Goal: Check status: Check status

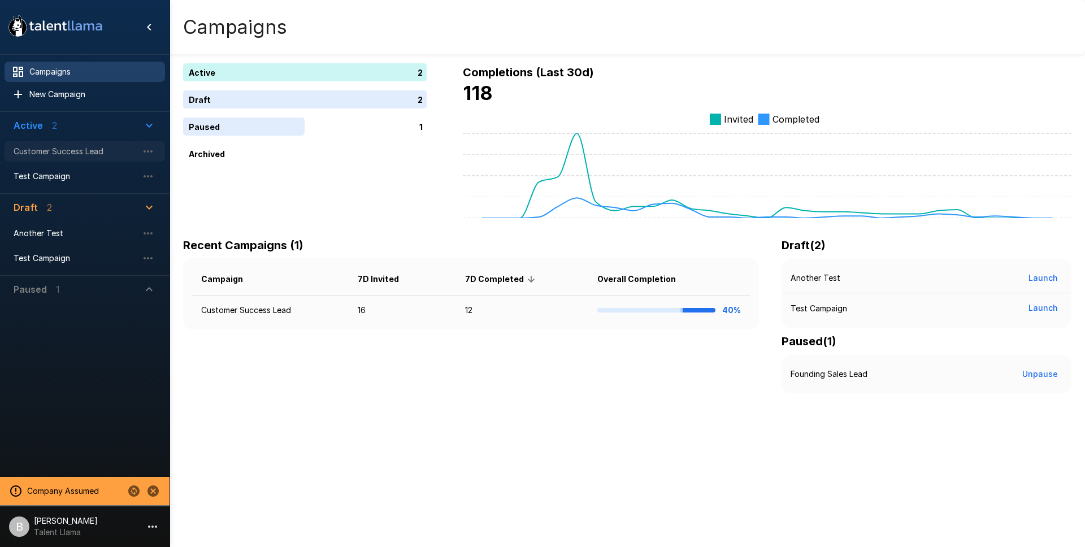
click at [90, 153] on span "Customer Success Lead" at bounding box center [76, 151] width 124 height 11
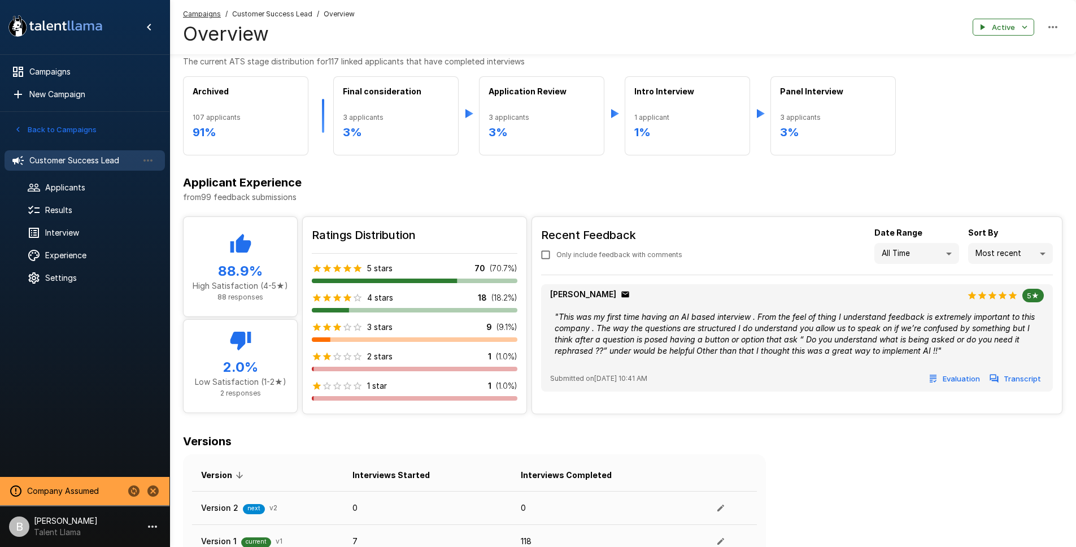
scroll to position [484, 0]
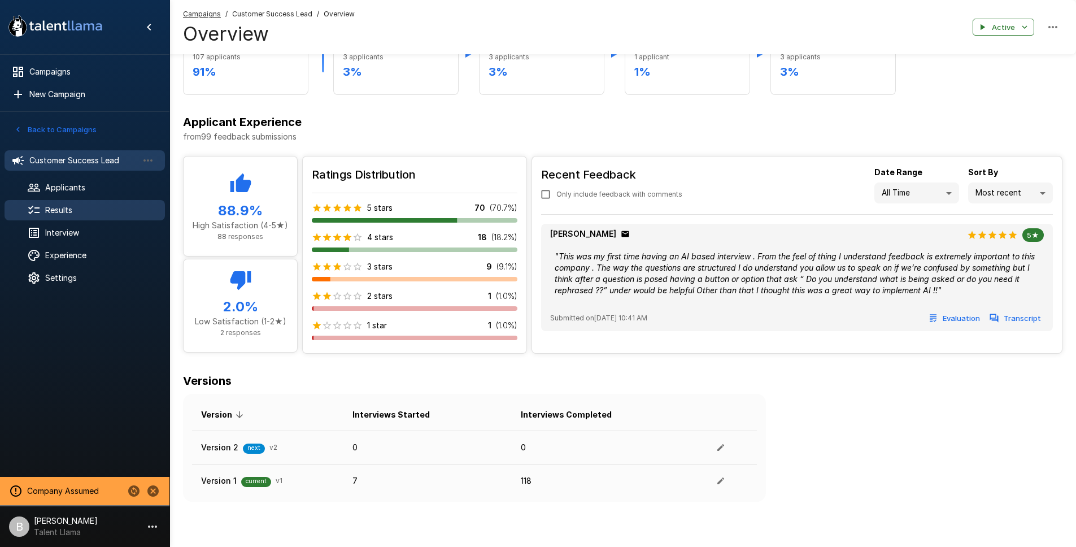
click at [63, 207] on span "Results" at bounding box center [100, 210] width 111 height 11
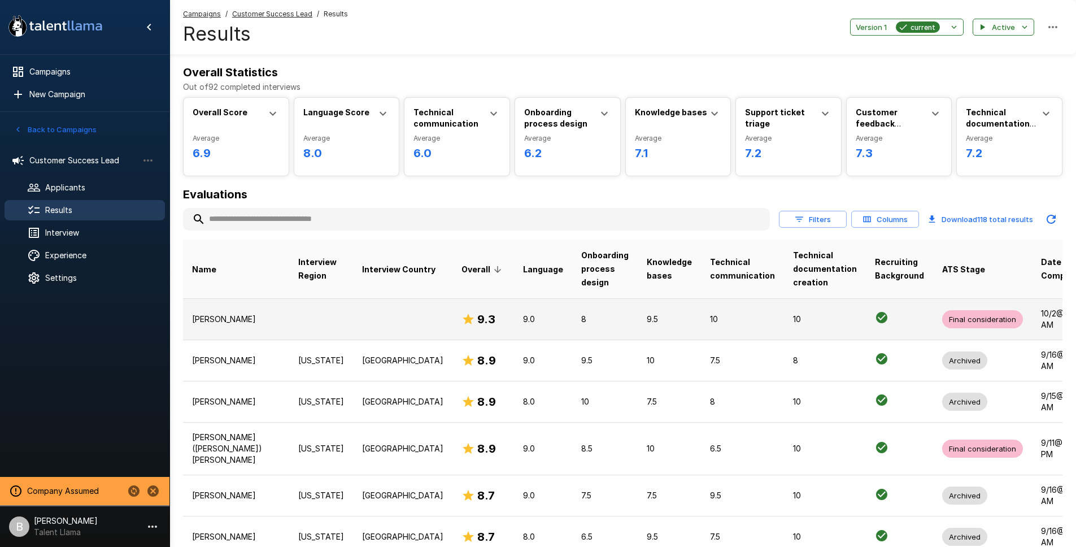
click at [289, 332] on td at bounding box center [321, 318] width 64 height 41
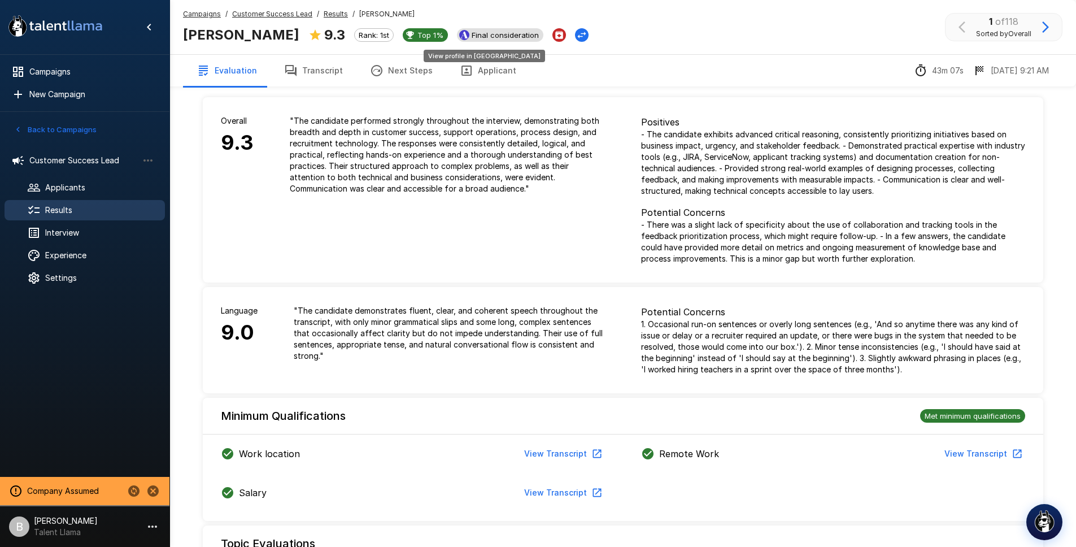
click at [467, 32] on span "Final consideration" at bounding box center [505, 35] width 76 height 9
